Goal: Obtain resource: Download file/media

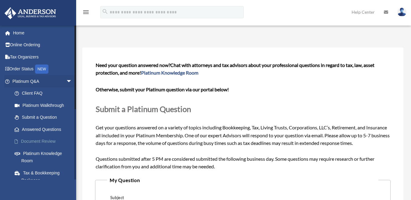
click at [46, 139] on link "Document Review" at bounding box center [45, 142] width 73 height 12
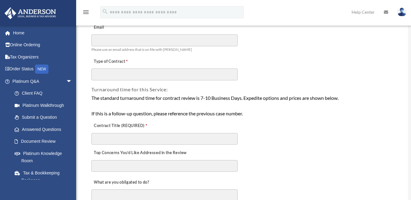
scroll to position [61, 0]
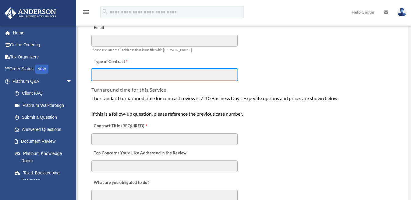
click at [234, 75] on input "Type of Contract" at bounding box center [164, 75] width 146 height 12
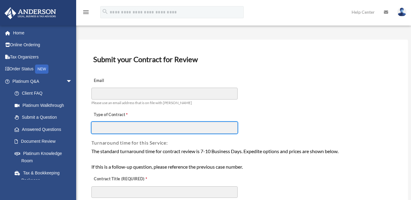
scroll to position [0, 0]
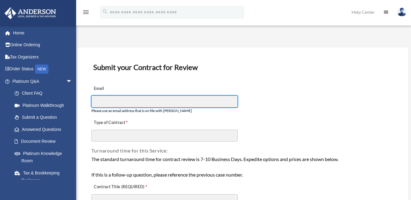
click at [164, 101] on input "Email" at bounding box center [164, 102] width 146 height 12
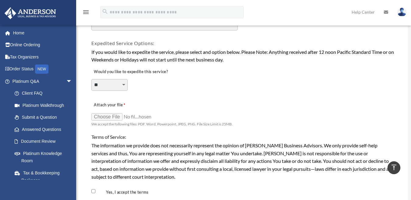
scroll to position [427, 0]
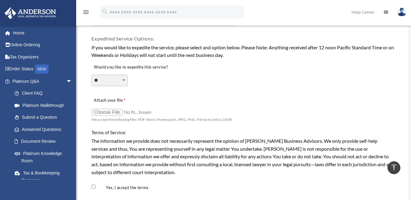
click at [124, 79] on select "**********" at bounding box center [109, 81] width 36 height 12
click at [138, 84] on div "**********" at bounding box center [243, 76] width 304 height 33
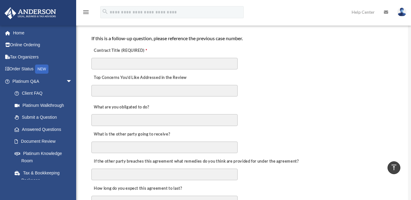
scroll to position [30, 0]
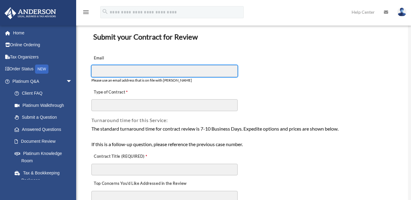
click at [163, 73] on input "Email" at bounding box center [164, 71] width 146 height 12
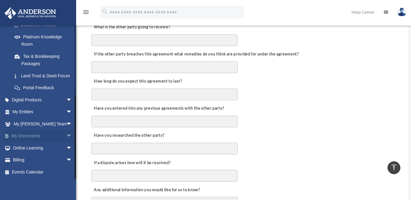
scroll to position [124, 0]
click at [66, 136] on span "arrow_drop_down" at bounding box center [72, 136] width 12 height 13
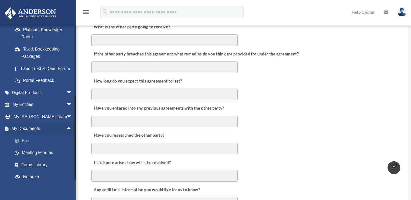
click at [35, 147] on link "Box" at bounding box center [45, 141] width 73 height 12
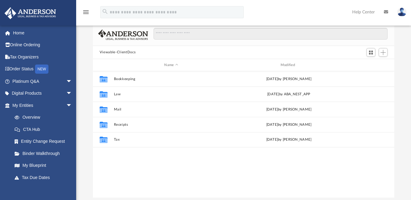
scroll to position [34, 0]
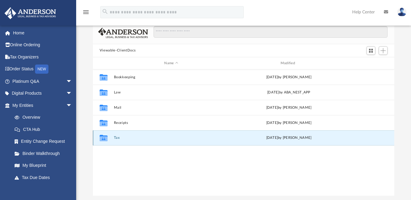
click at [116, 137] on button "Tax" at bounding box center [171, 138] width 115 height 4
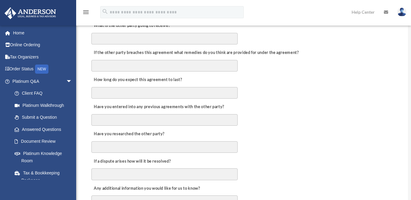
scroll to position [244, 0]
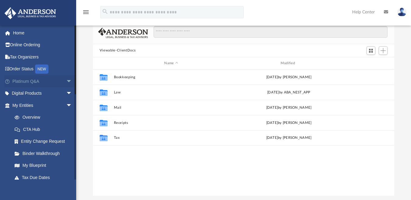
click at [66, 81] on span "arrow_drop_down" at bounding box center [72, 81] width 12 height 13
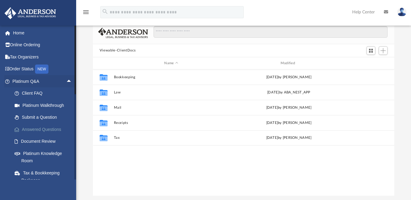
click at [49, 129] on link "Answered Questions" at bounding box center [45, 130] width 73 height 12
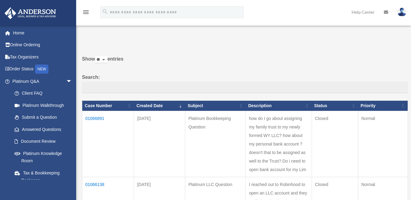
scroll to position [30, 0]
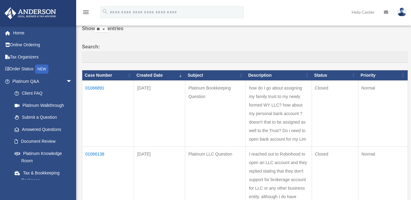
click at [98, 87] on td "01066891" at bounding box center [108, 114] width 52 height 66
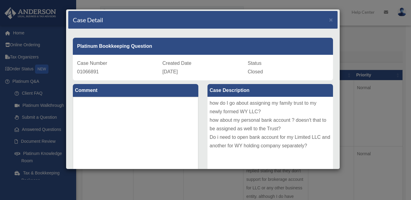
scroll to position [0, 0]
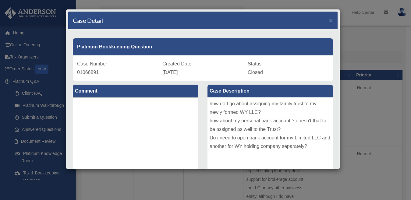
click at [324, 20] on div "Case Detail ×" at bounding box center [203, 21] width 270 height 18
click at [329, 21] on span "×" at bounding box center [331, 20] width 4 height 7
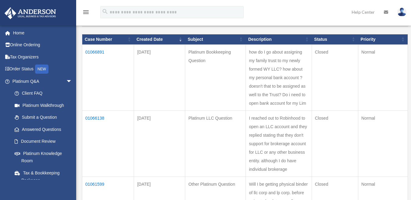
scroll to position [91, 0]
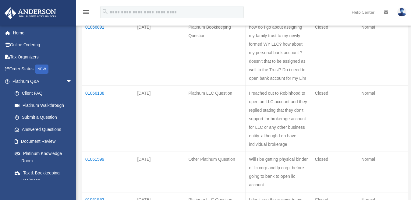
click at [91, 91] on td "01066138" at bounding box center [108, 119] width 52 height 66
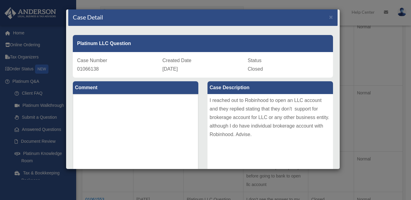
scroll to position [0, 0]
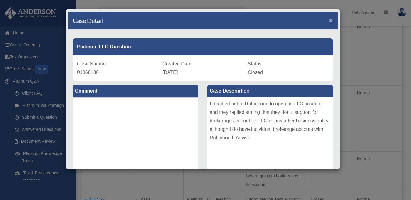
click at [329, 20] on span "×" at bounding box center [331, 20] width 4 height 7
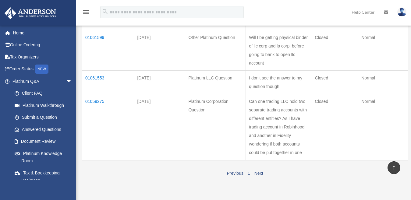
scroll to position [244, 0]
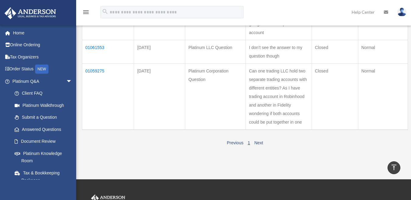
click at [97, 70] on td "01059275" at bounding box center [108, 96] width 52 height 66
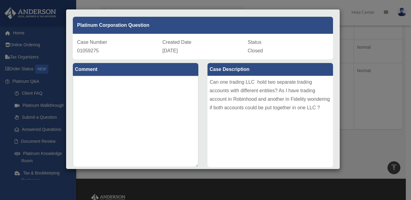
scroll to position [0, 0]
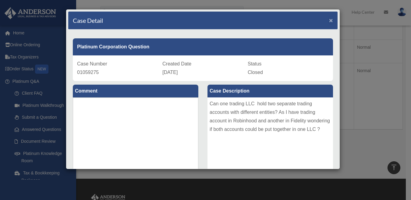
click at [329, 20] on span "×" at bounding box center [331, 20] width 4 height 7
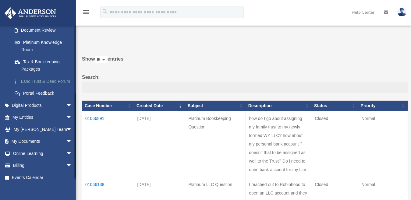
scroll to position [122, 0]
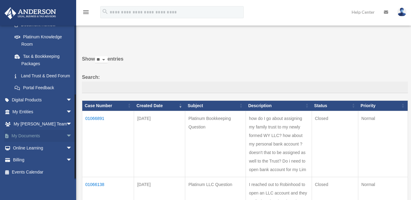
click at [66, 138] on span "arrow_drop_down" at bounding box center [72, 136] width 12 height 13
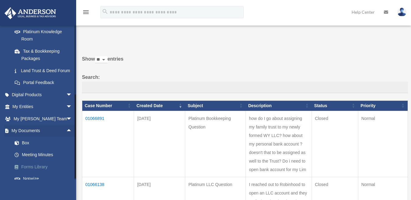
click at [30, 173] on link "Forms Library" at bounding box center [45, 167] width 73 height 12
click at [18, 170] on span at bounding box center [19, 167] width 3 height 4
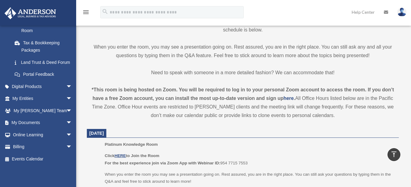
scroll to position [183, 0]
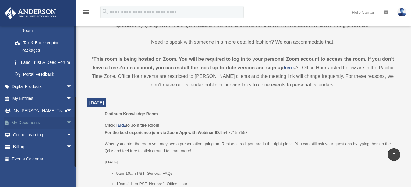
click at [66, 122] on span "arrow_drop_down" at bounding box center [72, 122] width 12 height 13
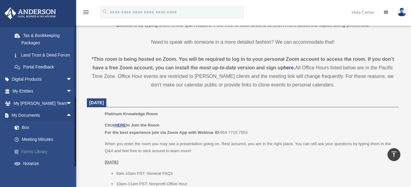
click at [40, 157] on link "Forms Library" at bounding box center [45, 151] width 73 height 12
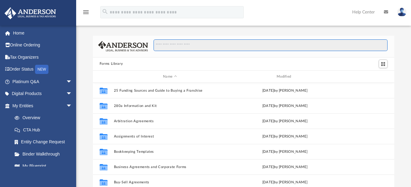
click at [176, 44] on input "Search files and folders" at bounding box center [271, 45] width 234 height 12
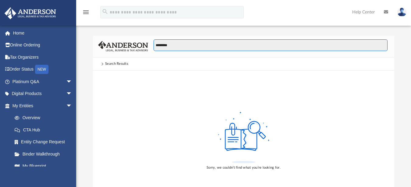
click at [174, 45] on input "*********" at bounding box center [271, 45] width 234 height 12
click at [176, 45] on input "**********" at bounding box center [271, 45] width 234 height 12
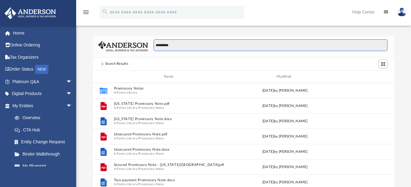
scroll to position [115, 296]
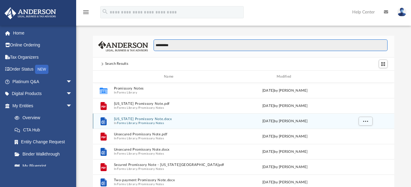
type input "**********"
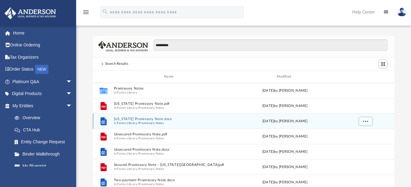
click at [124, 119] on button "Illinois Promissory Note.docx" at bounding box center [170, 119] width 113 height 4
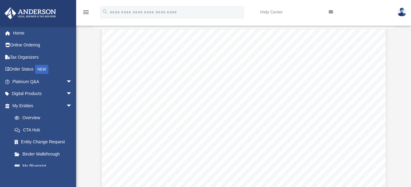
scroll to position [0, 0]
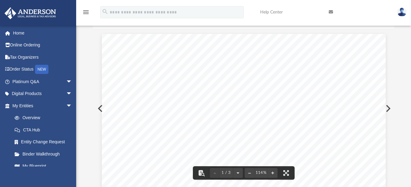
drag, startPoint x: 392, startPoint y: 48, endPoint x: 393, endPoint y: 52, distance: 4.0
click at [393, 52] on div "**********" at bounding box center [244, 100] width 302 height 174
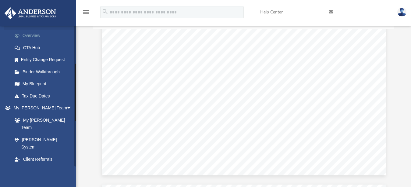
scroll to position [91, 0]
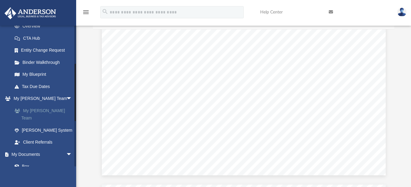
click at [40, 110] on link "My [PERSON_NAME] Team" at bounding box center [45, 114] width 73 height 20
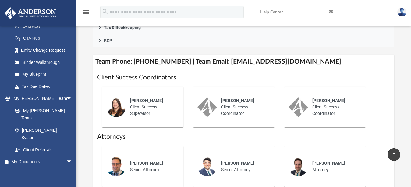
scroll to position [210, 0]
